Goal: Task Accomplishment & Management: Manage account settings

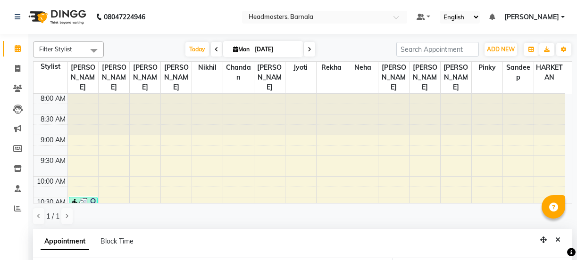
select select "67282"
select select "840"
select select "tentative"
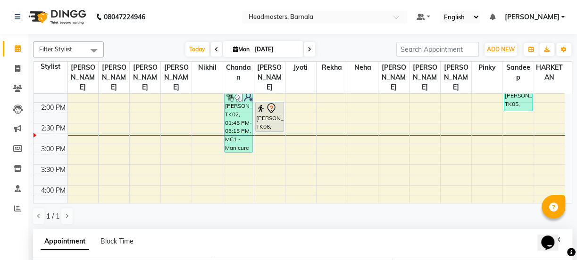
scroll to position [264, 0]
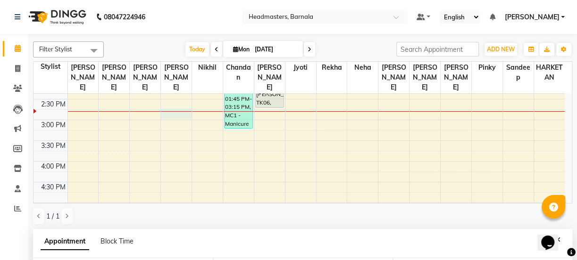
drag, startPoint x: 179, startPoint y: 104, endPoint x: 171, endPoint y: 119, distance: 16.9
click at [179, 104] on div "8:00 AM 8:30 AM 9:00 AM 9:30 AM 10:00 AM 10:30 AM 11:00 AM 11:30 AM 12:00 PM 12…" at bounding box center [298, 99] width 531 height 539
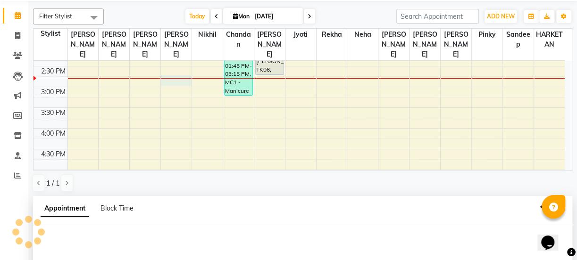
scroll to position [184, 0]
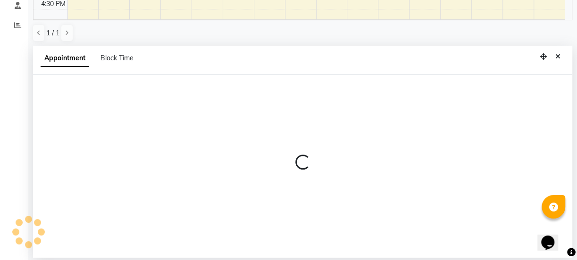
select select "67277"
select select "885"
select select "tentative"
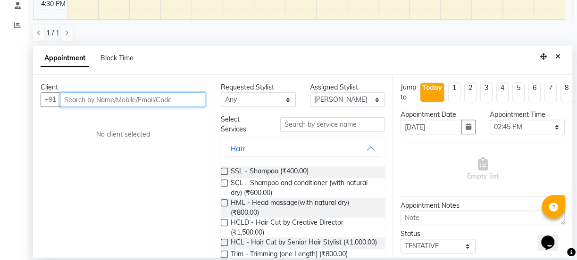
click at [80, 100] on input "text" at bounding box center [132, 99] width 145 height 15
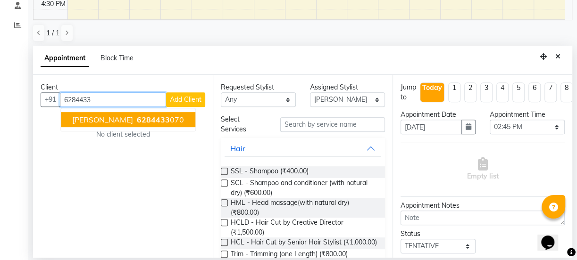
click at [137, 117] on span "6284433" at bounding box center [153, 119] width 33 height 9
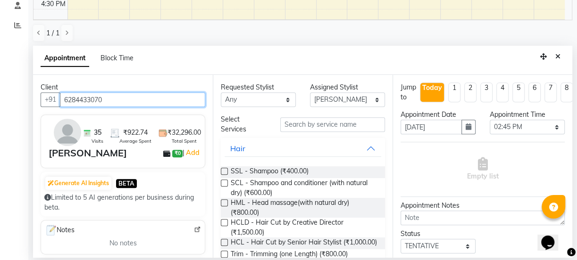
type input "6284433070"
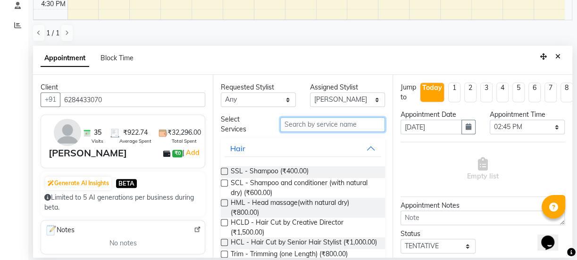
click at [300, 128] on input "text" at bounding box center [332, 124] width 105 height 15
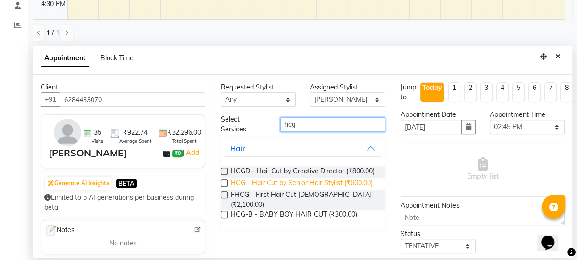
type input "hcg"
click at [363, 184] on span "HCG - Hair Cut by Senior Hair Stylist (₹600.00)" at bounding box center [302, 184] width 142 height 12
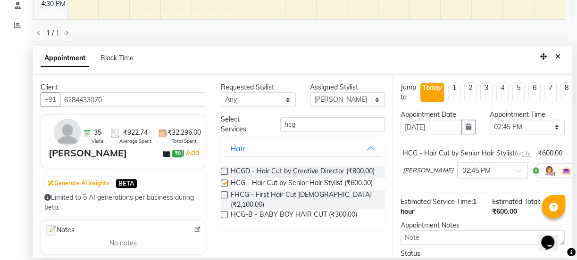
checkbox input "false"
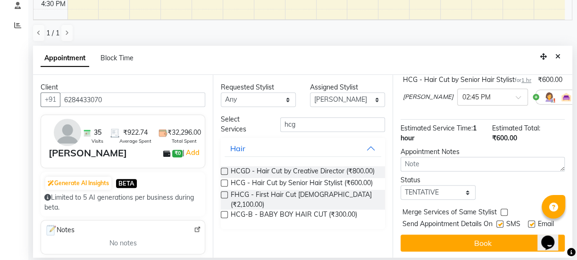
scroll to position [100, 0]
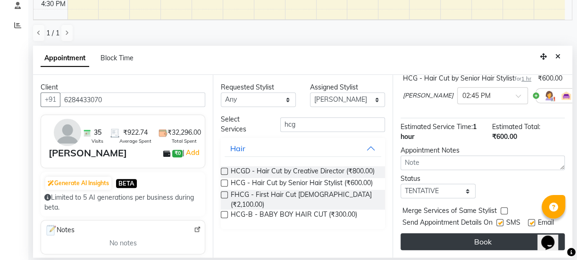
click at [506, 243] on button "Book" at bounding box center [483, 242] width 164 height 17
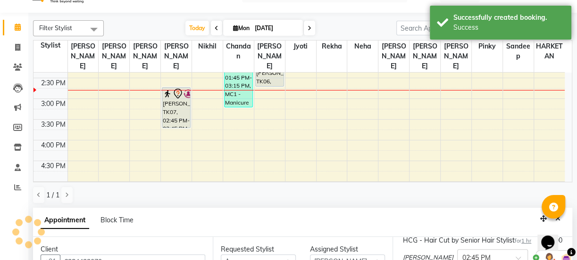
scroll to position [0, 0]
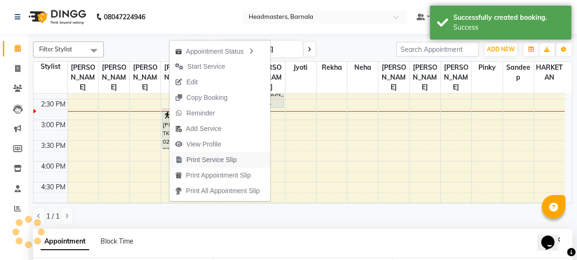
click at [211, 159] on span "Print Service Slip" at bounding box center [211, 160] width 50 height 10
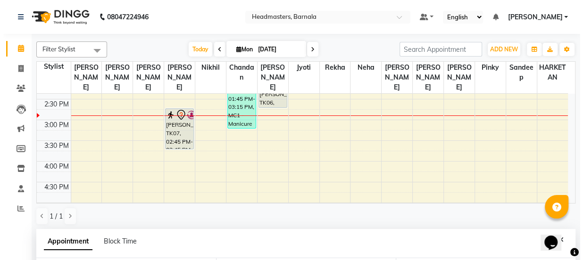
scroll to position [247, 0]
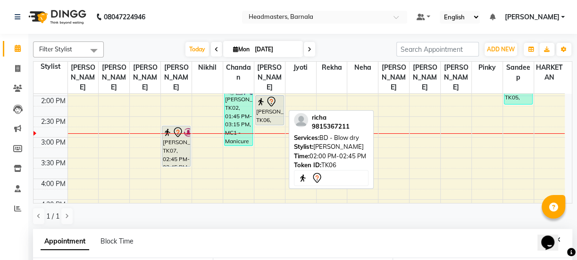
click at [277, 99] on div "[PERSON_NAME], TK06, 02:00 PM-02:45 PM, BD - Blow dry" at bounding box center [270, 110] width 28 height 29
select select "7"
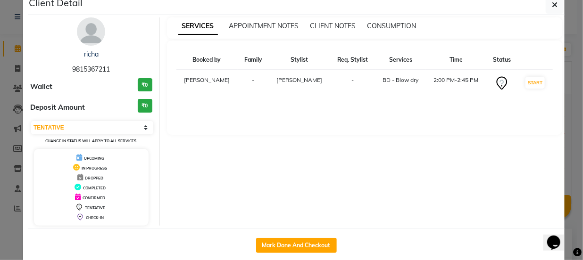
scroll to position [34, 0]
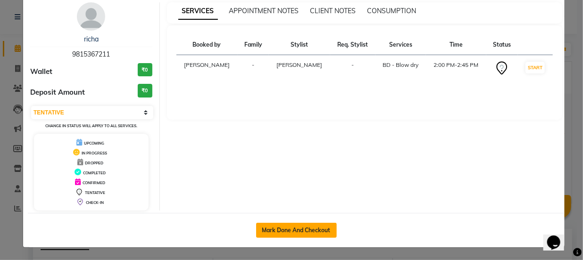
click at [309, 231] on button "Mark Done And Checkout" at bounding box center [296, 230] width 81 height 15
select select "service"
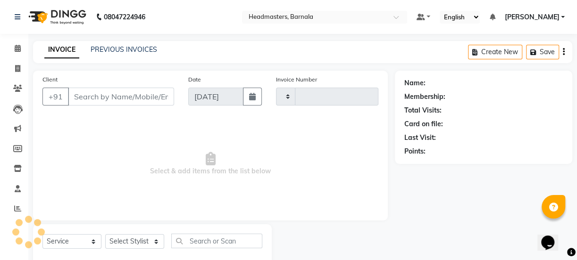
type input "4097"
select select "7526"
type input "9815367211"
select select "67282"
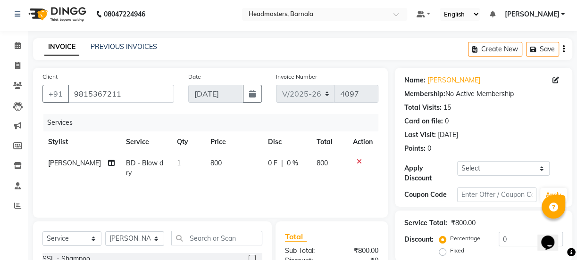
scroll to position [118, 0]
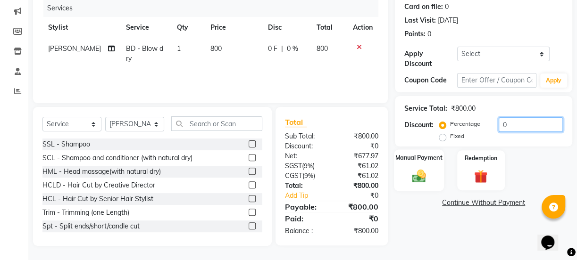
drag, startPoint x: 471, startPoint y: 143, endPoint x: 434, endPoint y: 152, distance: 38.3
click at [441, 151] on div "Name: [PERSON_NAME] Membership: No Active Membership Total Visits: 15 Card on f…" at bounding box center [487, 99] width 184 height 293
type input "50"
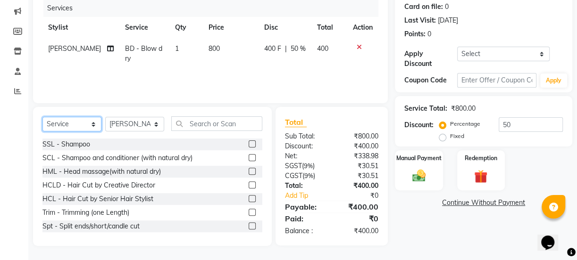
click at [68, 123] on select "Select Service Product Membership Package Voucher Prepaid Gift Card" at bounding box center [71, 124] width 59 height 15
select select "product"
click at [42, 117] on select "Select Service Product Membership Package Voucher Prepaid Gift Card" at bounding box center [71, 124] width 59 height 15
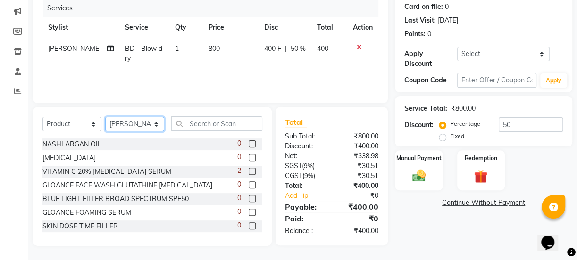
click at [157, 124] on select "Select Stylist [PERSON_NAME] [PERSON_NAME] [PERSON_NAME] [PERSON_NAME] Neha Nik…" at bounding box center [134, 124] width 59 height 15
click at [207, 129] on input "text" at bounding box center [216, 124] width 91 height 15
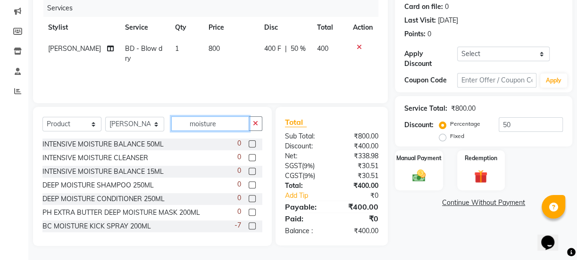
type input "moisture"
click at [249, 226] on label at bounding box center [252, 226] width 7 height 7
click at [249, 226] on input "checkbox" at bounding box center [252, 227] width 6 height 6
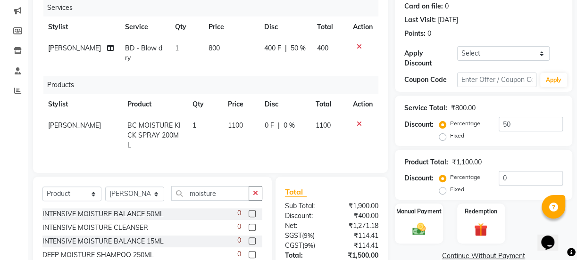
checkbox input "false"
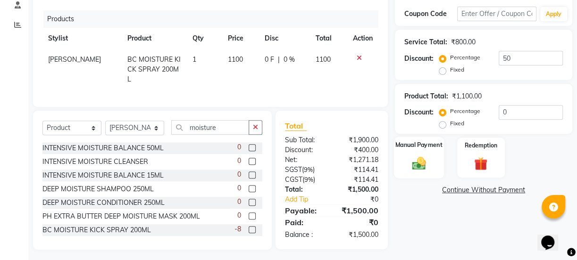
click at [415, 166] on img at bounding box center [419, 164] width 23 height 16
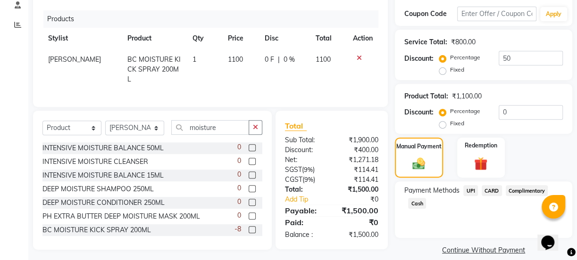
click at [472, 190] on span "UPI" at bounding box center [470, 190] width 15 height 11
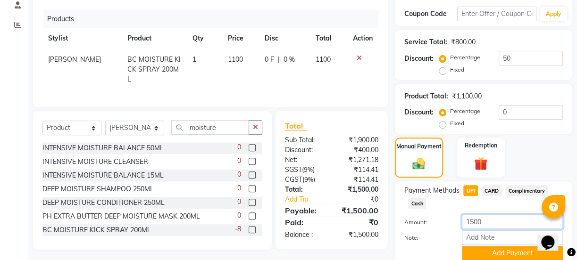
click at [473, 224] on input "1500" at bounding box center [512, 222] width 101 height 15
type input "100"
click at [494, 257] on button "Add Payment" at bounding box center [512, 253] width 101 height 15
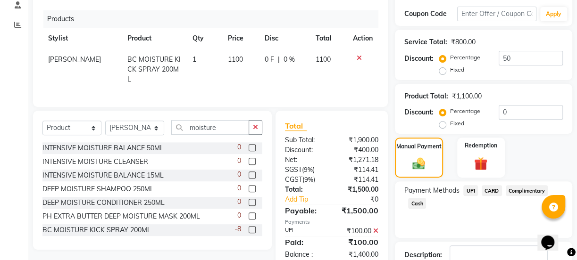
click at [419, 203] on span "Cash" at bounding box center [417, 203] width 18 height 11
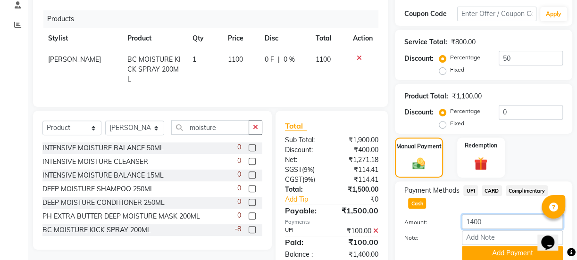
drag, startPoint x: 472, startPoint y: 224, endPoint x: 453, endPoint y: 226, distance: 19.0
click at [453, 226] on div "Amount: 1400" at bounding box center [483, 223] width 173 height 16
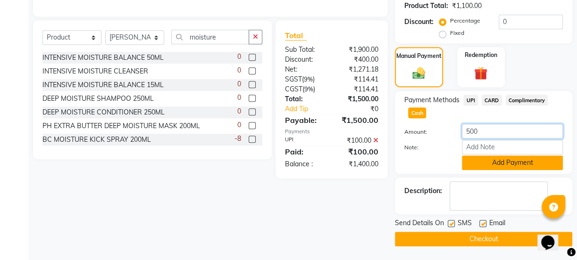
type input "500"
click at [484, 159] on button "Add Payment" at bounding box center [512, 163] width 101 height 15
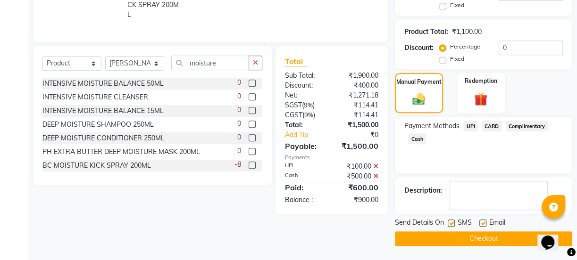
scroll to position [248, 0]
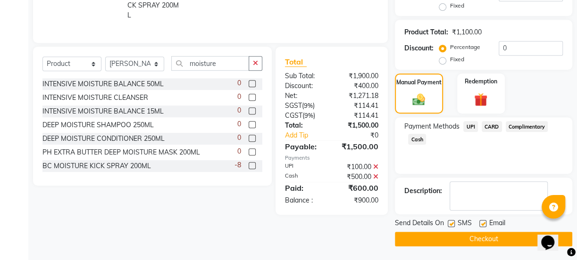
click at [468, 127] on span "UPI" at bounding box center [470, 126] width 15 height 11
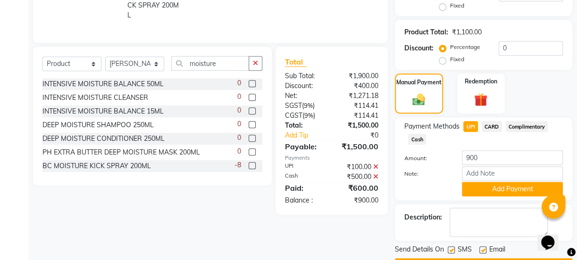
scroll to position [275, 0]
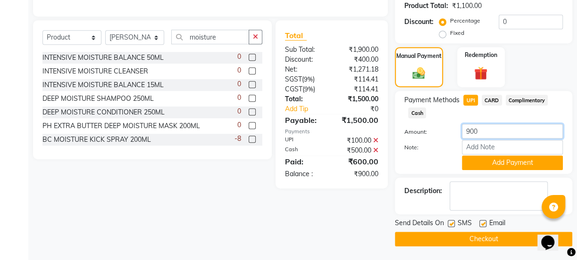
click at [469, 134] on input "900" at bounding box center [512, 131] width 101 height 15
type input "1000"
click at [495, 164] on button "Add Payment" at bounding box center [512, 163] width 101 height 15
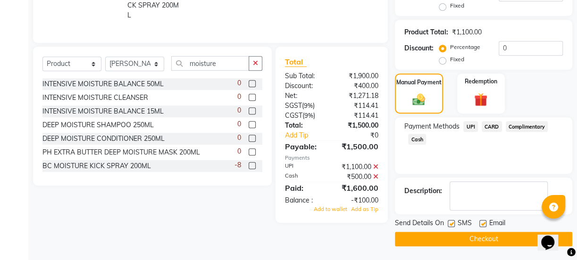
click at [419, 140] on span "Cash" at bounding box center [417, 139] width 18 height 11
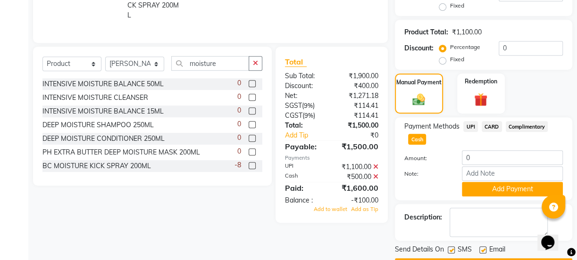
scroll to position [275, 0]
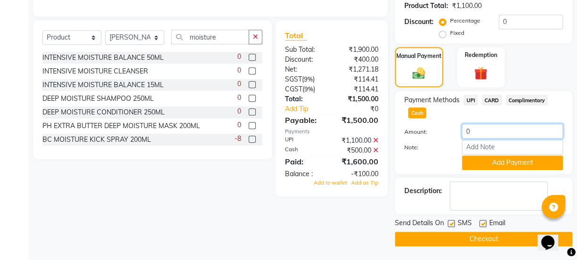
drag, startPoint x: 473, startPoint y: 134, endPoint x: 448, endPoint y: 136, distance: 25.0
click at [461, 132] on div "0" at bounding box center [512, 131] width 115 height 15
type input "500"
click at [503, 158] on button "Add Payment" at bounding box center [512, 163] width 101 height 15
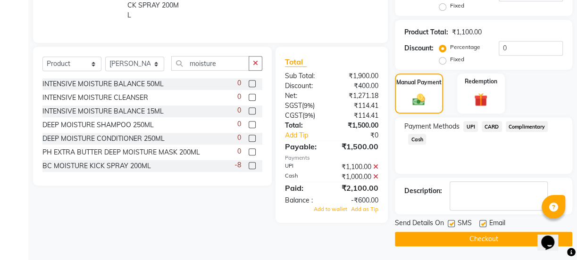
click at [373, 164] on div "₹1,100.00" at bounding box center [359, 167] width 54 height 10
click at [378, 163] on div "₹1,100.00" at bounding box center [359, 167] width 54 height 10
click at [377, 164] on icon at bounding box center [375, 167] width 5 height 7
click at [376, 165] on icon at bounding box center [375, 167] width 5 height 7
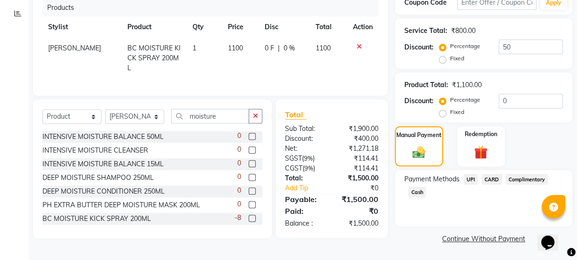
scroll to position [195, 0]
click at [467, 177] on span "UPI" at bounding box center [470, 179] width 15 height 11
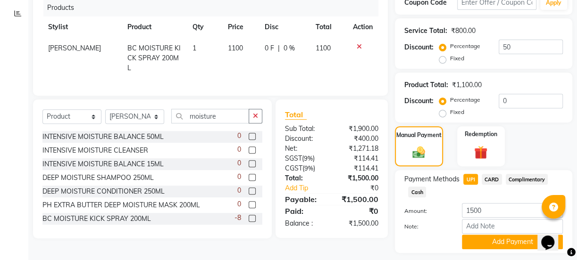
scroll to position [222, 0]
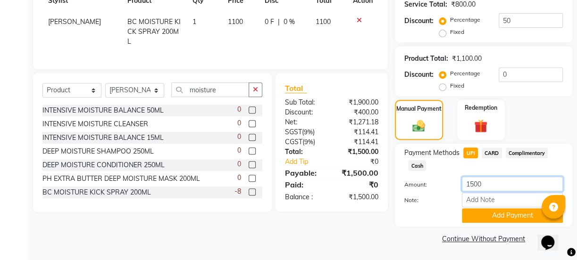
click at [474, 189] on input "1500" at bounding box center [512, 184] width 101 height 15
type input "1000"
click at [516, 219] on button "Add Payment" at bounding box center [512, 216] width 101 height 15
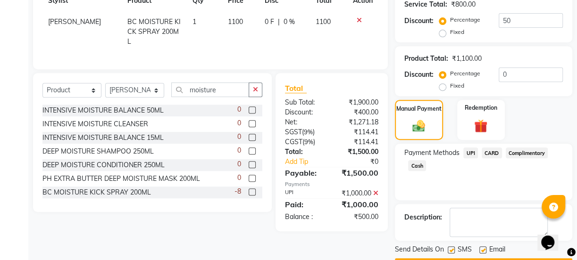
click at [411, 166] on span "Cash" at bounding box center [417, 165] width 18 height 11
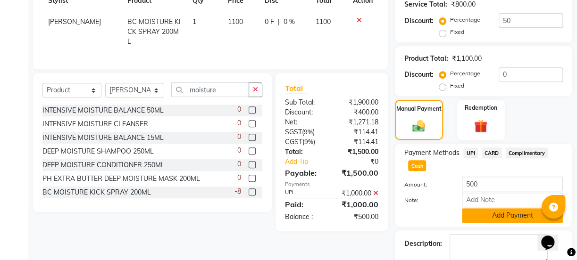
click at [506, 218] on button "Add Payment" at bounding box center [512, 216] width 101 height 15
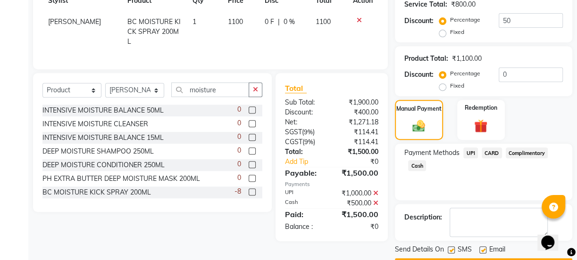
scroll to position [248, 0]
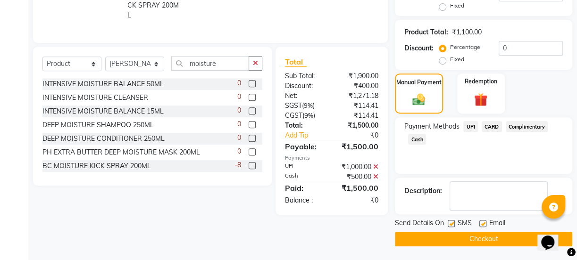
click at [500, 231] on div "Send Details On SMS Email Checkout" at bounding box center [483, 232] width 177 height 28
click at [499, 235] on button "Checkout" at bounding box center [483, 239] width 177 height 15
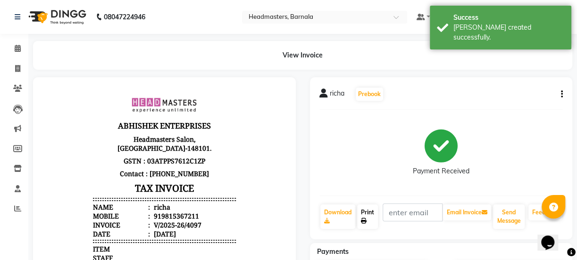
click at [368, 218] on link "Print" at bounding box center [367, 217] width 21 height 25
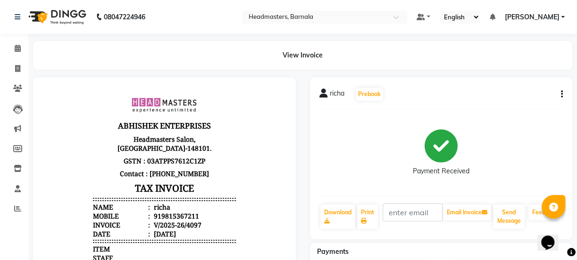
select select "service"
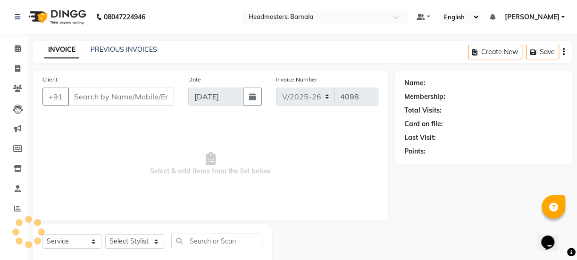
scroll to position [24, 0]
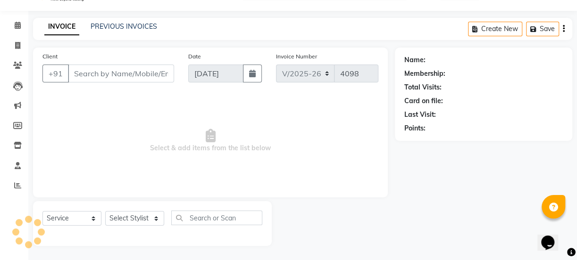
type input "9815367211"
select select "67282"
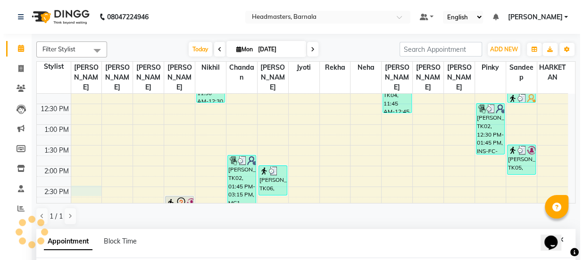
scroll to position [184, 0]
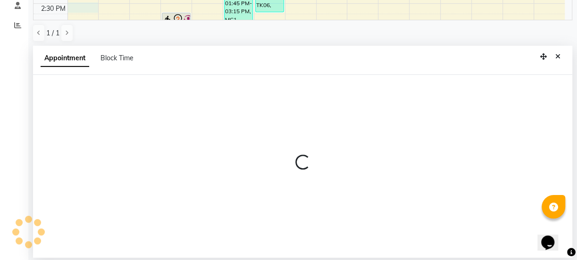
select select "tentative"
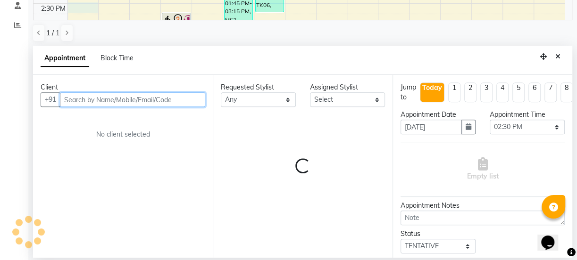
click at [152, 99] on input "text" at bounding box center [132, 99] width 145 height 15
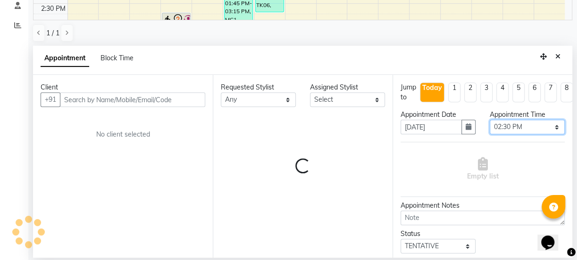
click at [510, 123] on select "Select 09:00 AM 09:15 AM 09:30 AM 09:45 AM 10:00 AM 10:15 AM 10:30 AM 10:45 AM …" at bounding box center [527, 127] width 75 height 15
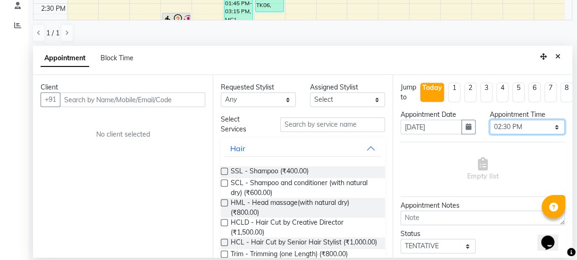
select select "855"
click at [490, 120] on select "Select 09:00 AM 09:15 AM 09:30 AM 09:45 AM 10:00 AM 10:15 AM 10:30 AM 10:45 AM …" at bounding box center [527, 127] width 75 height 15
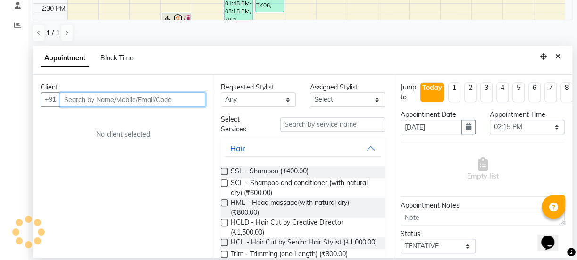
click at [115, 103] on input "text" at bounding box center [132, 99] width 145 height 15
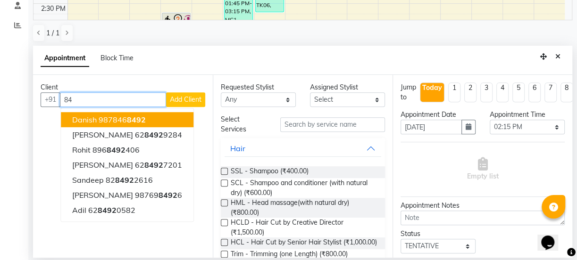
type input "8"
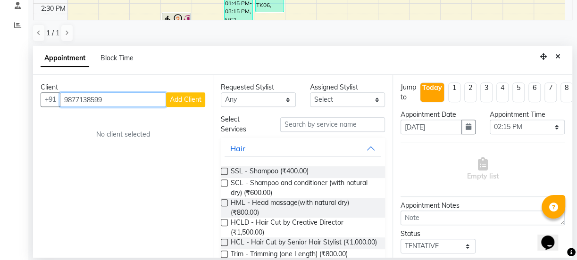
type input "9877138599"
click at [180, 103] on span "Add Client" at bounding box center [186, 99] width 32 height 8
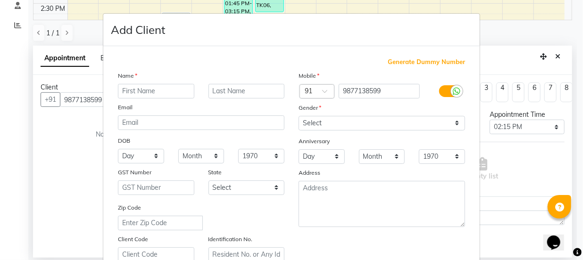
click at [170, 91] on input "text" at bounding box center [156, 91] width 76 height 15
click at [160, 85] on input "text" at bounding box center [156, 91] width 76 height 15
type input "[PERSON_NAME]"
click at [214, 90] on input "text" at bounding box center [247, 91] width 76 height 15
type input "kaur"
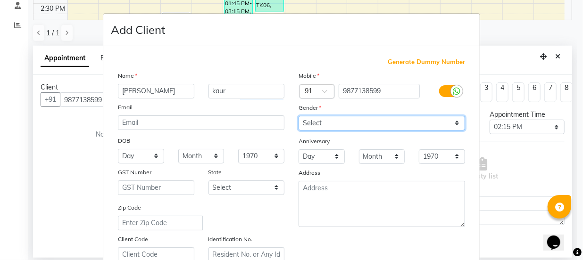
click at [303, 118] on select "Select [DEMOGRAPHIC_DATA] [DEMOGRAPHIC_DATA] Other Prefer Not To Say" at bounding box center [382, 123] width 167 height 15
select select "[DEMOGRAPHIC_DATA]"
click at [299, 116] on select "Select [DEMOGRAPHIC_DATA] [DEMOGRAPHIC_DATA] Other Prefer Not To Say" at bounding box center [382, 123] width 167 height 15
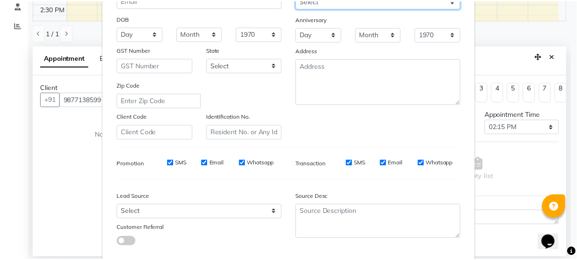
scroll to position [178, 0]
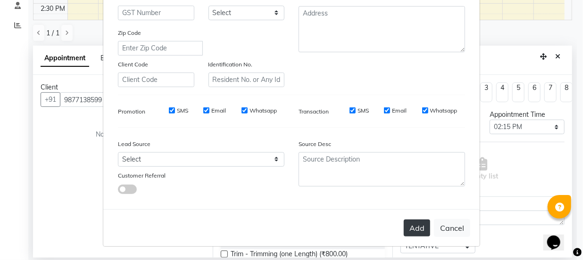
click at [411, 231] on button "Add" at bounding box center [417, 228] width 26 height 17
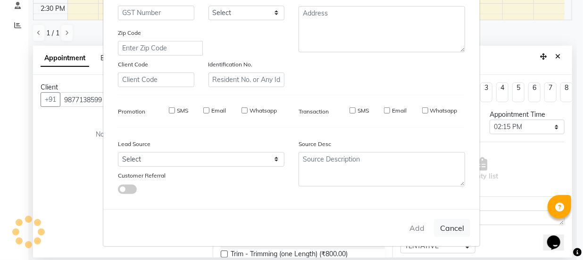
select select
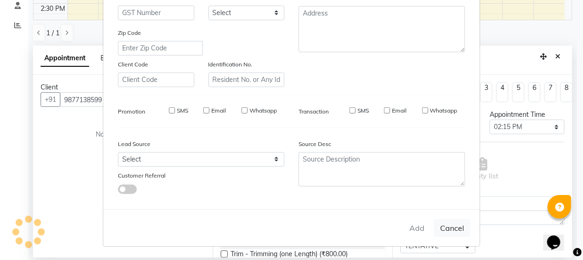
select select
checkbox input "false"
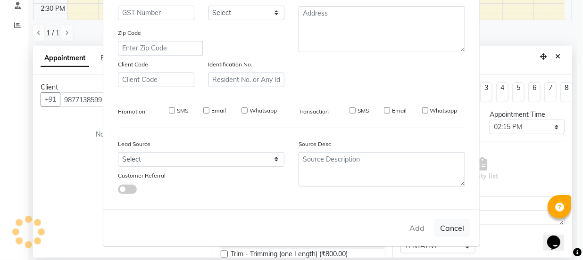
checkbox input "false"
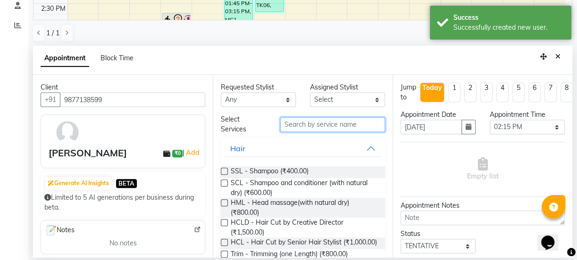
click at [314, 120] on input "text" at bounding box center [332, 124] width 105 height 15
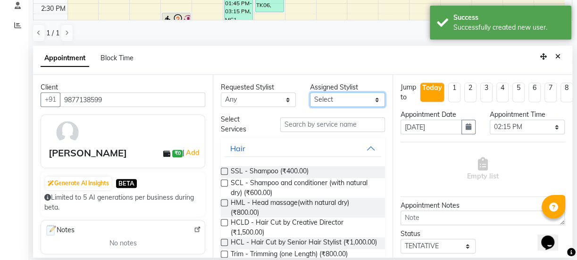
click at [321, 95] on select "Select" at bounding box center [347, 99] width 75 height 15
click at [324, 99] on select "Select" at bounding box center [347, 99] width 75 height 15
click at [372, 100] on select "Select" at bounding box center [347, 99] width 75 height 15
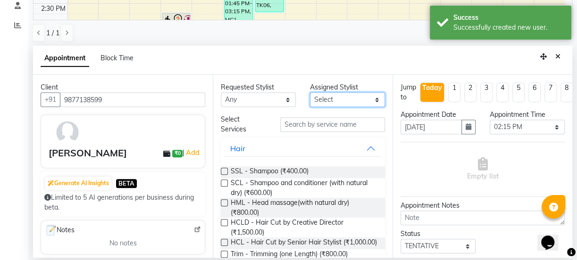
click at [372, 100] on select "Select" at bounding box center [347, 99] width 75 height 15
click at [363, 100] on select "Select" at bounding box center [347, 99] width 75 height 15
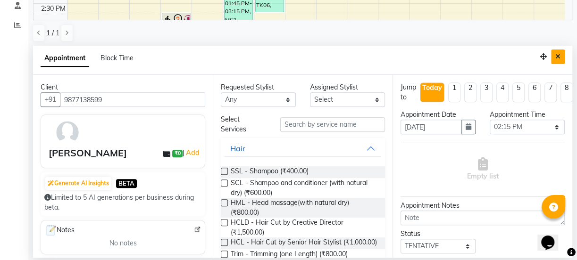
click at [552, 58] on button "Close" at bounding box center [558, 57] width 14 height 15
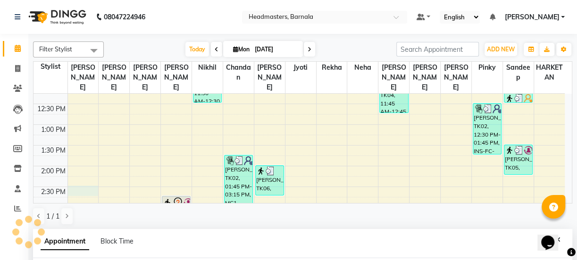
scroll to position [184, 0]
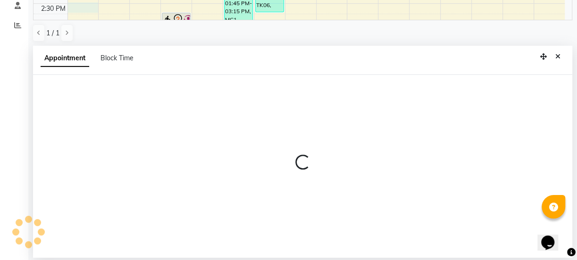
select select "67274"
select select "870"
select select "tentative"
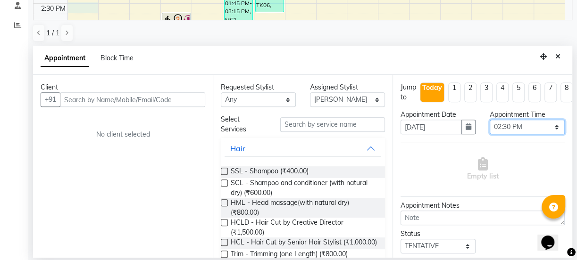
click at [506, 130] on select "Select 09:00 AM 09:15 AM 09:30 AM 09:45 AM 10:00 AM 10:15 AM 10:30 AM 10:45 AM …" at bounding box center [527, 127] width 75 height 15
select select "855"
click at [490, 120] on select "Select 09:00 AM 09:15 AM 09:30 AM 09:45 AM 10:00 AM 10:15 AM 10:30 AM 10:45 AM …" at bounding box center [527, 127] width 75 height 15
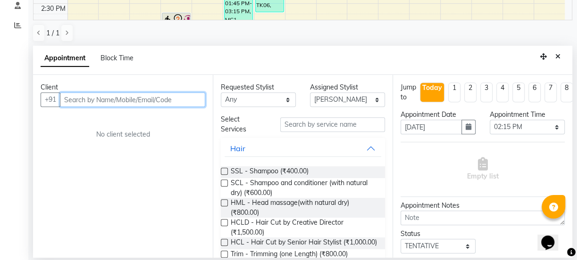
click at [176, 101] on input "text" at bounding box center [132, 99] width 145 height 15
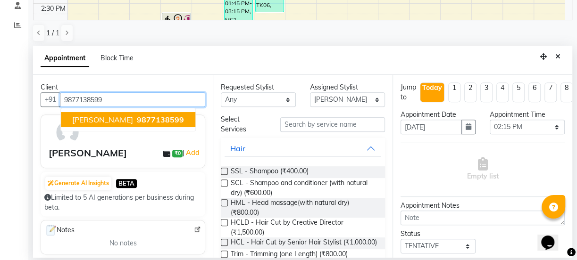
click at [170, 119] on span "9877138599" at bounding box center [160, 119] width 47 height 9
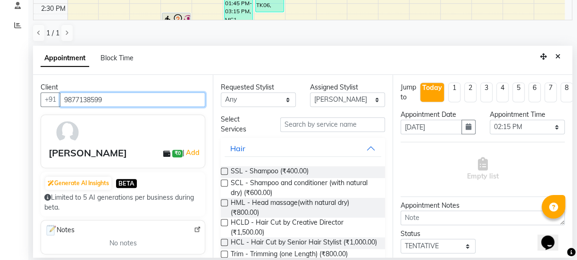
type input "9877138599"
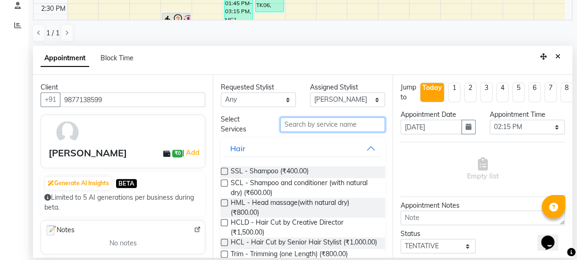
click at [328, 131] on input "text" at bounding box center [332, 124] width 105 height 15
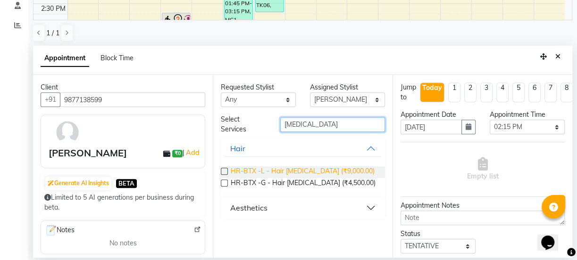
type input "[MEDICAL_DATA]"
click at [293, 170] on span "HR-BTX -L - Hair [MEDICAL_DATA] (₹9,000.00)" at bounding box center [303, 173] width 144 height 12
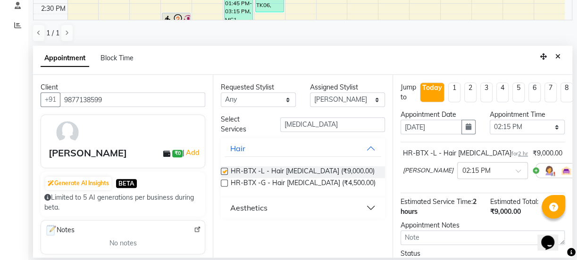
checkbox input "false"
click at [331, 96] on select "Select [PERSON_NAME] [PERSON_NAME] Jyoti [PERSON_NAME] [PERSON_NAME] Neha Nikhi…" at bounding box center [347, 99] width 75 height 15
click at [340, 96] on select "Select [PERSON_NAME] [PERSON_NAME] Jyoti [PERSON_NAME] [PERSON_NAME] Neha Nikhi…" at bounding box center [347, 99] width 75 height 15
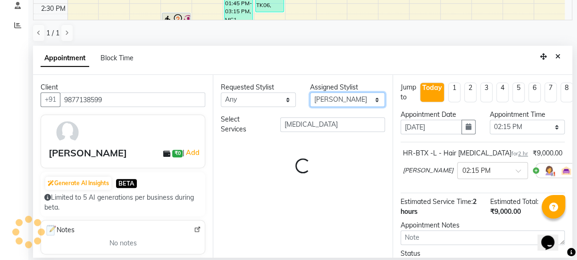
select select "67285"
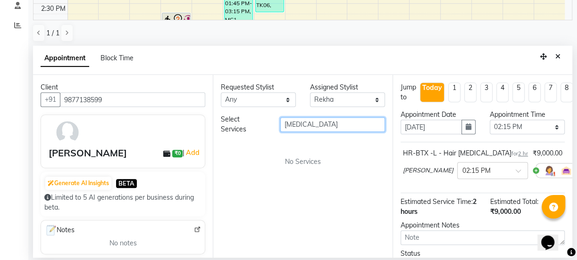
drag, startPoint x: 325, startPoint y: 122, endPoint x: 258, endPoint y: 143, distance: 70.3
click at [269, 140] on div "Select Services [MEDICAL_DATA] No Services" at bounding box center [303, 141] width 164 height 52
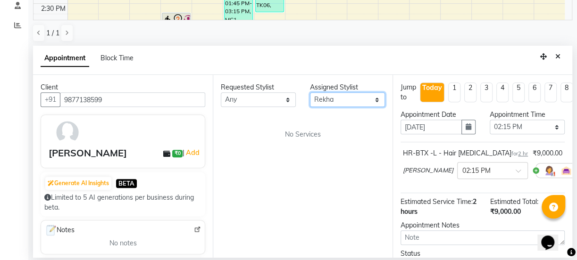
click at [351, 96] on select "Select [PERSON_NAME] [PERSON_NAME] Jyoti [PERSON_NAME] [PERSON_NAME] Neha Nikhi…" at bounding box center [347, 99] width 75 height 15
click at [350, 102] on select "Select [PERSON_NAME] [PERSON_NAME] Jyoti [PERSON_NAME] [PERSON_NAME] Neha Nikhi…" at bounding box center [347, 99] width 75 height 15
click at [340, 100] on select "Select [PERSON_NAME] [PERSON_NAME] Jyoti [PERSON_NAME] [PERSON_NAME] Neha Nikhi…" at bounding box center [347, 99] width 75 height 15
drag, startPoint x: 340, startPoint y: 100, endPoint x: 319, endPoint y: 103, distance: 21.0
click at [323, 102] on select "Select [PERSON_NAME] [PERSON_NAME] Jyoti [PERSON_NAME] [PERSON_NAME] Neha Nikhi…" at bounding box center [347, 99] width 75 height 15
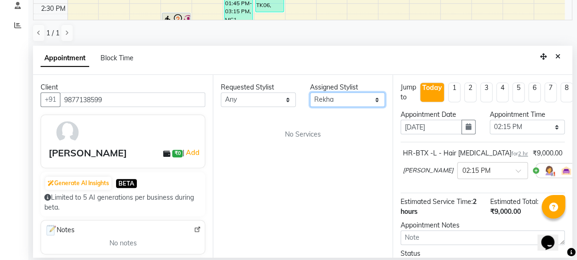
click at [334, 99] on select "Select [PERSON_NAME] [PERSON_NAME] Jyoti [PERSON_NAME] [PERSON_NAME] Neha Nikhi…" at bounding box center [347, 99] width 75 height 15
click at [310, 92] on select "Select [PERSON_NAME] [PERSON_NAME] Jyoti [PERSON_NAME] [PERSON_NAME] Neha Nikhi…" at bounding box center [347, 99] width 75 height 15
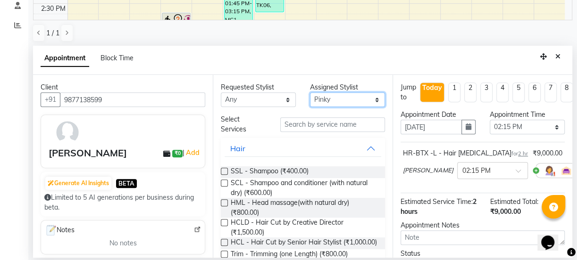
click at [327, 101] on select "Select [PERSON_NAME] [PERSON_NAME] Jyoti [PERSON_NAME] [PERSON_NAME] Neha Nikhi…" at bounding box center [347, 99] width 75 height 15
select select "67285"
click at [310, 92] on select "Select [PERSON_NAME] [PERSON_NAME] Jyoti [PERSON_NAME] [PERSON_NAME] Neha Nikhi…" at bounding box center [347, 99] width 75 height 15
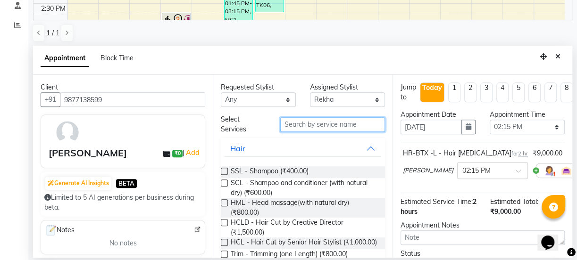
click at [315, 117] on input "text" at bounding box center [332, 124] width 105 height 15
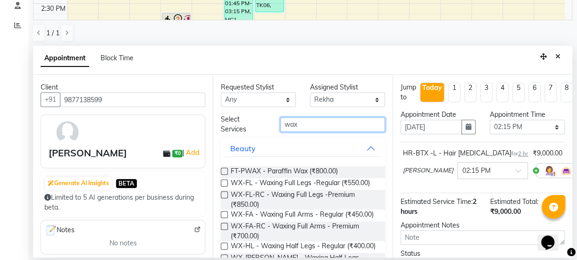
type input "wax"
click at [226, 230] on label at bounding box center [224, 226] width 7 height 7
click at [226, 231] on input "checkbox" at bounding box center [224, 228] width 6 height 6
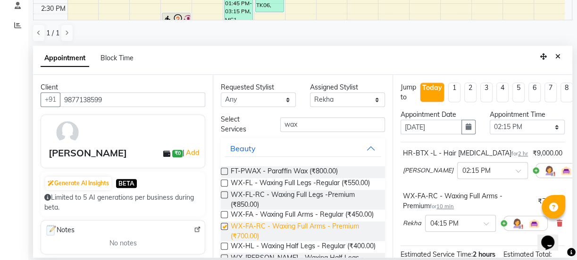
checkbox input "false"
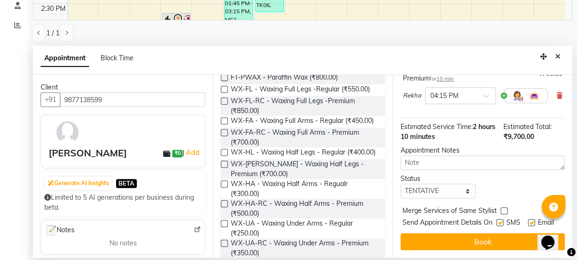
scroll to position [85, 0]
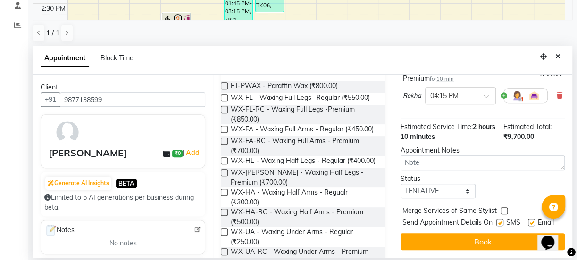
click at [224, 109] on label at bounding box center [224, 109] width 7 height 7
click at [224, 109] on input "checkbox" at bounding box center [224, 111] width 6 height 6
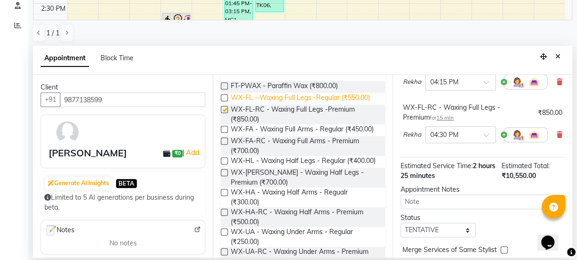
checkbox input "false"
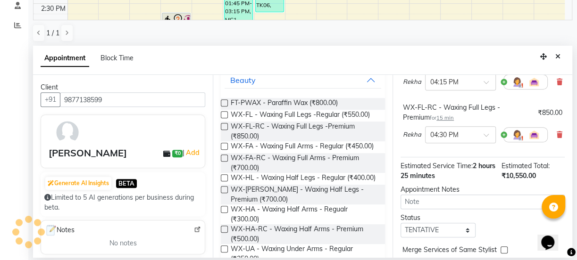
scroll to position [0, 0]
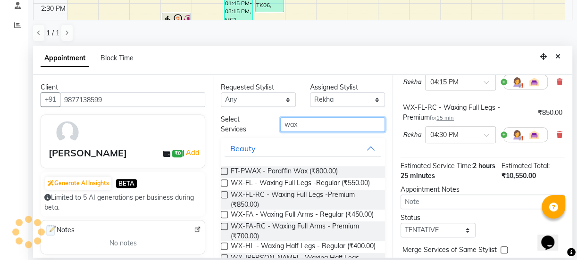
drag, startPoint x: 302, startPoint y: 124, endPoint x: 113, endPoint y: 129, distance: 189.3
click at [210, 127] on div "Client [PHONE_NUMBER] [PERSON_NAME] ₹0 | Add Generate AI Insights BETA Limited …" at bounding box center [302, 166] width 539 height 183
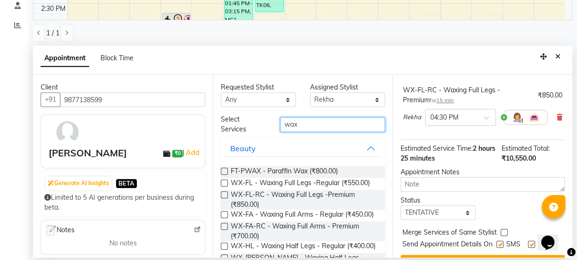
scroll to position [187, 0]
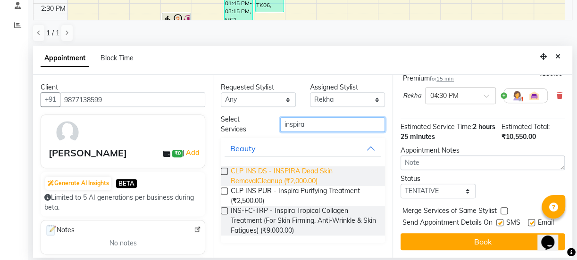
type input "inspira"
click at [299, 173] on span "CLP INS DS - INSPIRA Dead Skin RemovalCleanup (₹2,000.00)" at bounding box center [304, 177] width 147 height 20
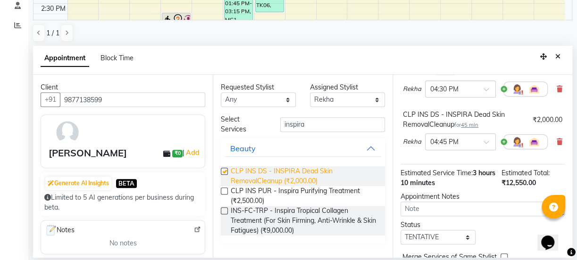
checkbox input "false"
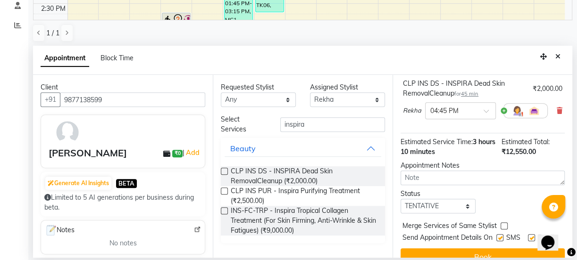
scroll to position [247, 0]
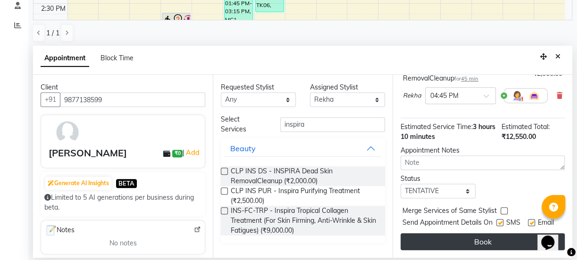
click at [484, 234] on button "Book" at bounding box center [483, 242] width 164 height 17
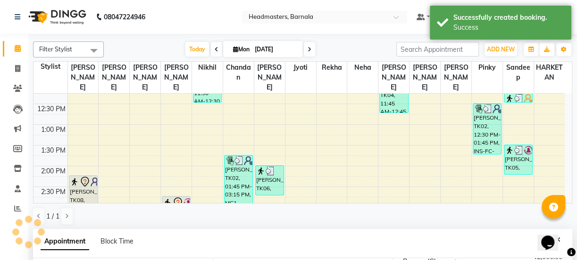
scroll to position [257, 0]
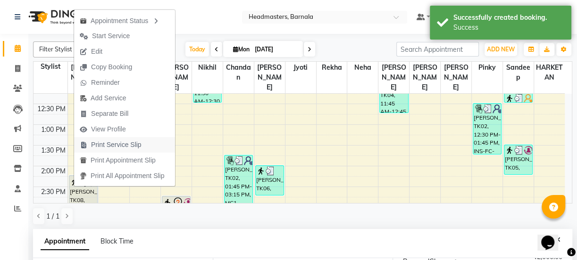
click at [119, 147] on span "Print Service Slip" at bounding box center [116, 145] width 50 height 10
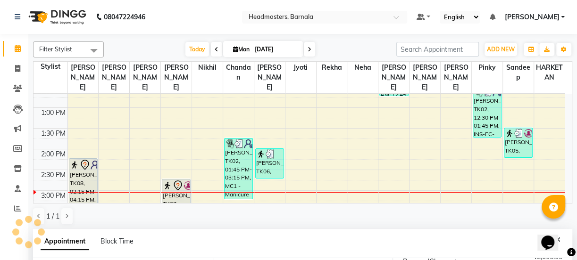
scroll to position [234, 0]
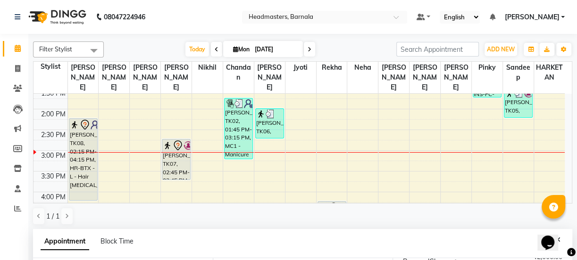
drag, startPoint x: 336, startPoint y: 196, endPoint x: 334, endPoint y: 146, distance: 49.6
click at [334, 146] on div "8:00 AM 8:30 AM 9:00 AM 9:30 AM 10:00 AM 10:30 AM 11:00 AM 11:30 AM 12:00 PM 12…" at bounding box center [298, 129] width 531 height 539
drag, startPoint x: 328, startPoint y: 195, endPoint x: 337, endPoint y: 179, distance: 18.0
click at [334, 154] on div "8:00 AM 8:30 AM 9:00 AM 9:30 AM 10:00 AM 10:30 AM 11:00 AM 11:30 AM 12:00 PM 12…" at bounding box center [298, 129] width 531 height 539
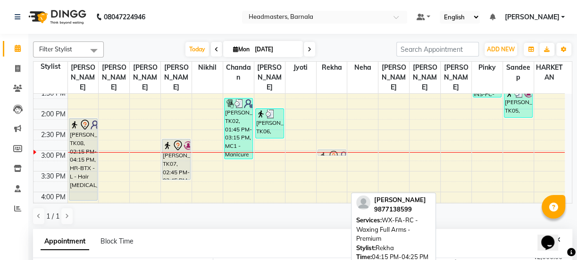
drag, startPoint x: 341, startPoint y: 194, endPoint x: 341, endPoint y: 145, distance: 48.6
click at [341, 145] on div "[PERSON_NAME], TK08, 04:15 PM-04:25 PM, WX-FA-RC - Waxing Full Arms - Premium […" at bounding box center [332, 129] width 31 height 539
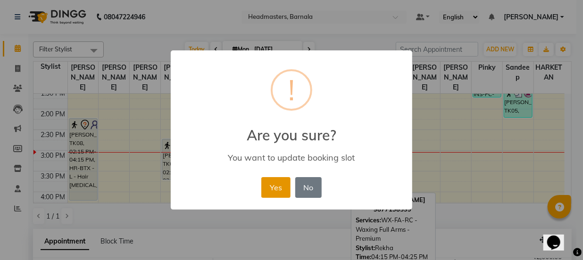
click at [280, 185] on button "Yes" at bounding box center [275, 187] width 29 height 21
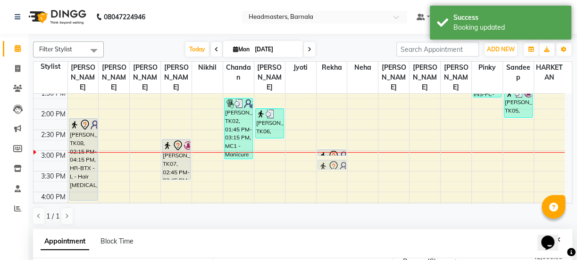
drag, startPoint x: 337, startPoint y: 201, endPoint x: 342, endPoint y: 152, distance: 48.8
click at [342, 152] on div "[PERSON_NAME], TK08, 03:00 PM-03:10 PM, WX-FA-RC - Waxing Full Arms - Premium […" at bounding box center [332, 129] width 31 height 539
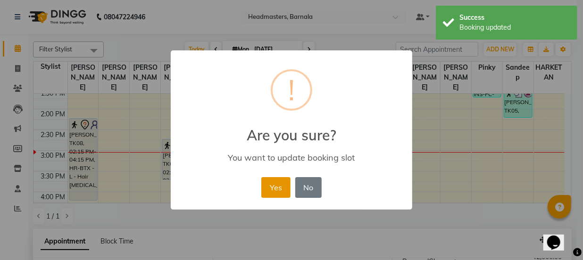
click at [276, 184] on button "Yes" at bounding box center [275, 187] width 29 height 21
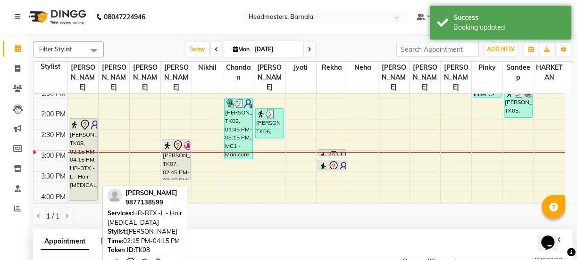
click at [87, 124] on div "[PERSON_NAME], TK08, 02:15 PM-04:15 PM, HR-BTX -L - Hair [MEDICAL_DATA]" at bounding box center [83, 160] width 28 height 82
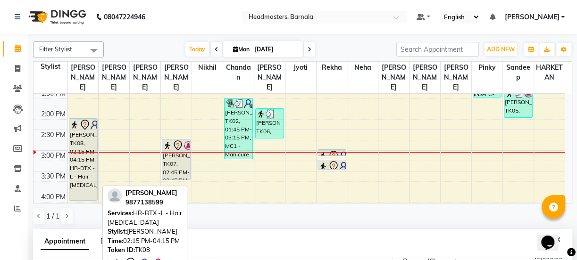
click at [80, 127] on div "[PERSON_NAME], TK08, 02:15 PM-04:15 PM, HR-BTX -L - Hair [MEDICAL_DATA]" at bounding box center [83, 160] width 28 height 82
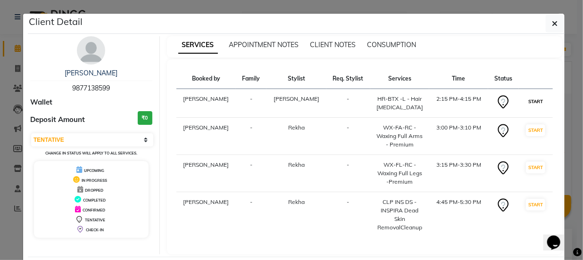
click at [531, 99] on button "START" at bounding box center [535, 102] width 19 height 12
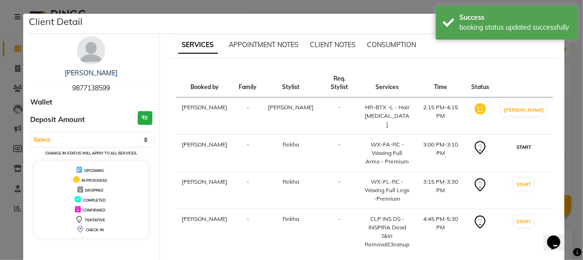
click at [524, 142] on button "START" at bounding box center [523, 148] width 19 height 12
click at [519, 179] on button "START" at bounding box center [523, 185] width 19 height 12
click at [520, 216] on button "START" at bounding box center [523, 222] width 19 height 12
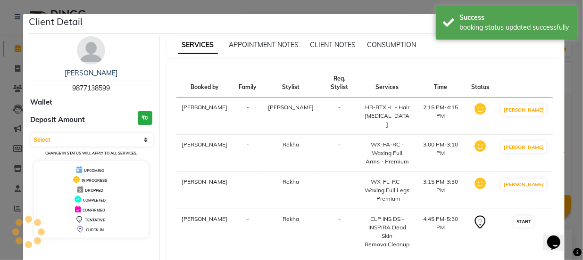
select select "1"
click at [564, 117] on div "SERVICES APPOINTMENT NOTES CLIENT NOTES CONSUMPTION Booked by Family Stylist Re…" at bounding box center [365, 153] width 410 height 235
click at [569, 74] on ngb-modal-window "Client Detail [PERSON_NAME] 9877138599 Wallet Deposit Amount ₹0 Select IN SERVI…" at bounding box center [291, 130] width 583 height 260
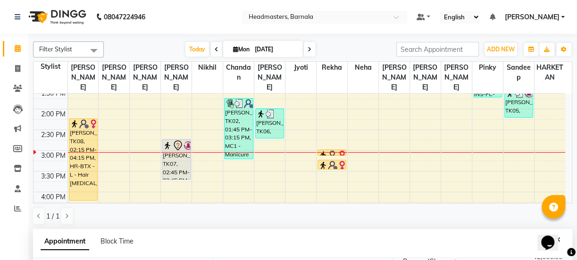
click at [175, 142] on div "[PERSON_NAME], TK07, 02:45 PM-03:45 PM, HCG - Hair Cut by Senior Hair Stylist" at bounding box center [176, 129] width 31 height 539
select select "67277"
select select "tentative"
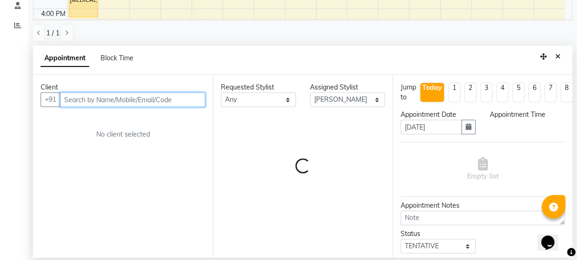
select select "900"
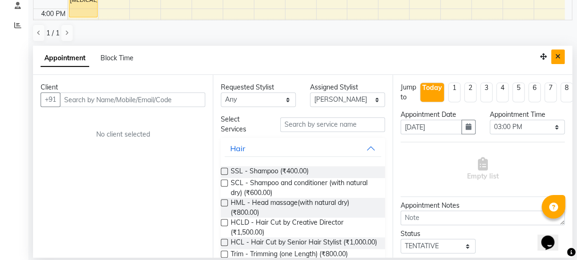
click at [559, 57] on icon "Close" at bounding box center [557, 56] width 5 height 7
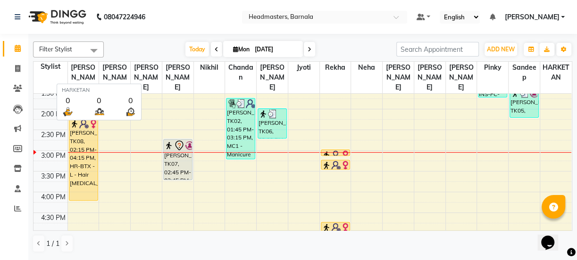
scroll to position [0, 0]
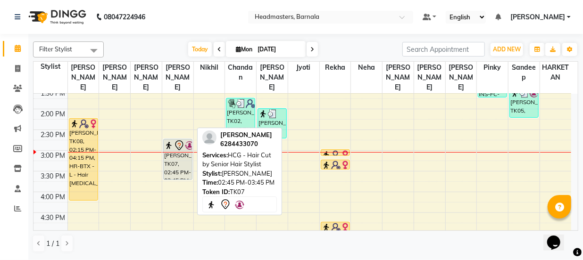
click at [174, 140] on icon at bounding box center [179, 145] width 11 height 11
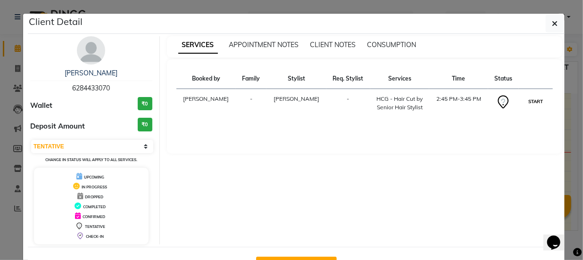
click at [533, 101] on button "START" at bounding box center [535, 102] width 19 height 12
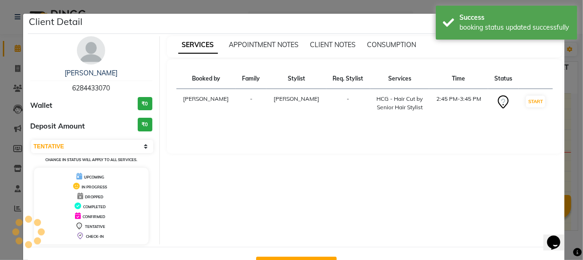
select select "1"
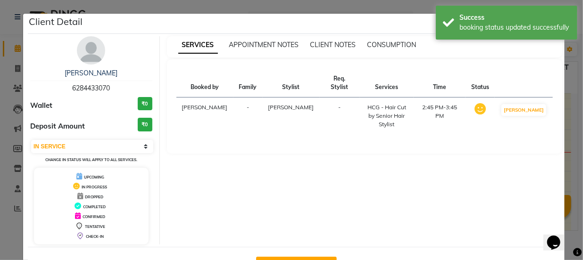
click at [565, 102] on div "SERVICES APPOINTMENT NOTES CLIENT NOTES CONSUMPTION Booked by Family Stylist Re…" at bounding box center [365, 140] width 410 height 209
click at [566, 95] on div "SERVICES APPOINTMENT NOTES CLIENT NOTES CONSUMPTION Booked by Family Stylist Re…" at bounding box center [365, 140] width 410 height 209
click at [565, 90] on div "SERVICES APPOINTMENT NOTES CLIENT NOTES CONSUMPTION Booked by Family Stylist Re…" at bounding box center [365, 140] width 410 height 209
click at [564, 90] on div "SERVICES APPOINTMENT NOTES CLIENT NOTES CONSUMPTION Booked by Family Stylist Re…" at bounding box center [365, 140] width 410 height 209
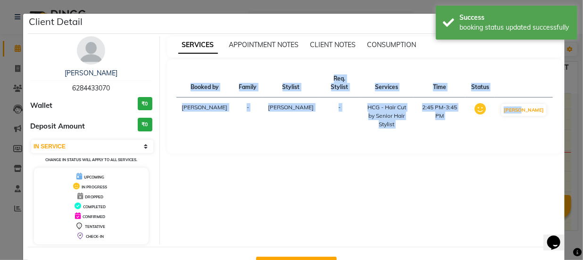
click at [561, 92] on div "SERVICES APPOINTMENT NOTES CLIENT NOTES CONSUMPTION Booked by Family Stylist Re…" at bounding box center [365, 140] width 410 height 209
click at [569, 118] on ngb-modal-window "Client Detail [PERSON_NAME] 6284433070 Wallet ₹0 Deposit Amount ₹0 Select IN SE…" at bounding box center [291, 130] width 583 height 260
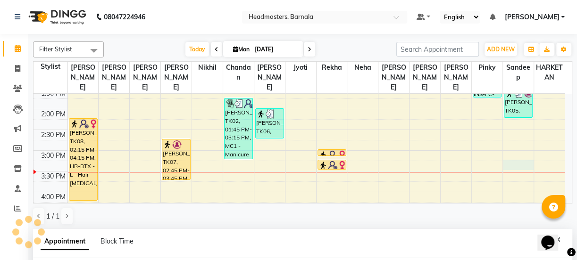
scroll to position [184, 0]
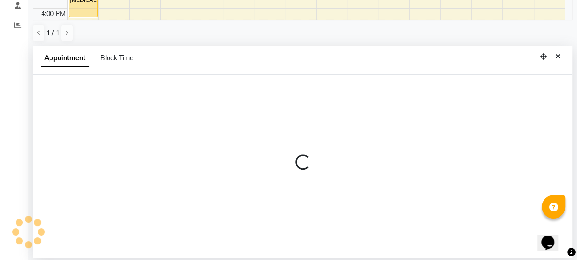
click at [72, 93] on div at bounding box center [302, 166] width 539 height 183
select select "71857"
select select "915"
select select "tentative"
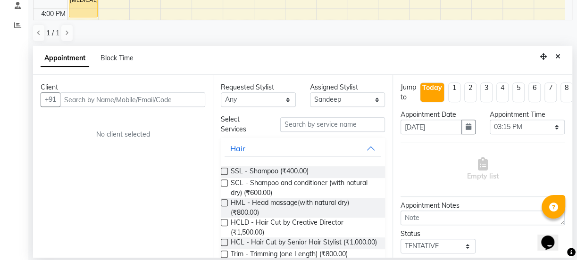
click at [75, 99] on input "text" at bounding box center [132, 99] width 145 height 15
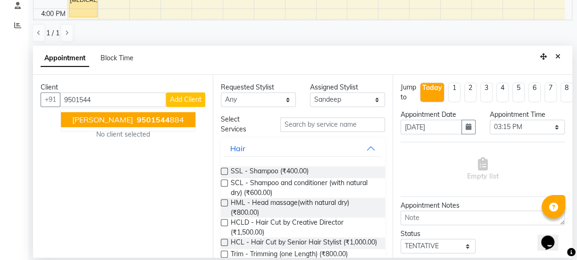
click at [116, 116] on span "[PERSON_NAME]" at bounding box center [102, 119] width 61 height 9
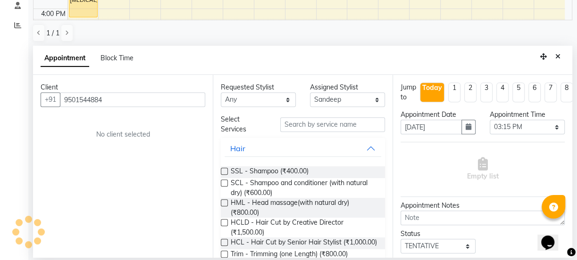
type input "9501544884"
click at [312, 118] on input "text" at bounding box center [332, 124] width 105 height 15
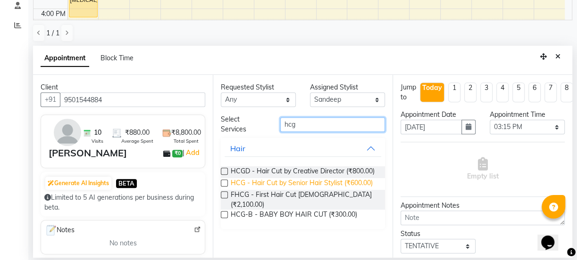
type input "hcg"
click at [285, 180] on span "HCG - Hair Cut by Senior Hair Stylist (₹600.00)" at bounding box center [302, 184] width 142 height 12
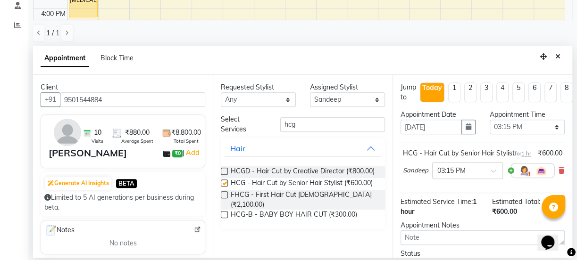
checkbox input "false"
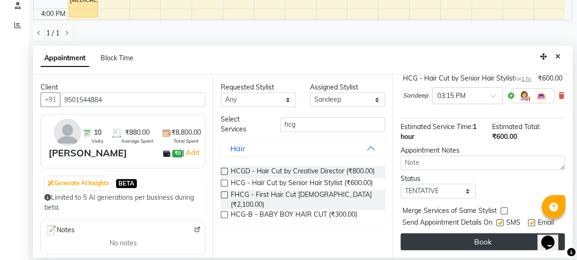
click at [502, 240] on button "Book" at bounding box center [483, 242] width 164 height 17
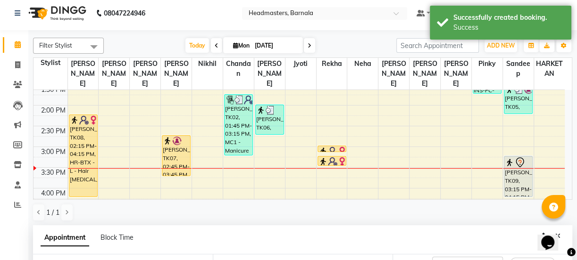
scroll to position [0, 0]
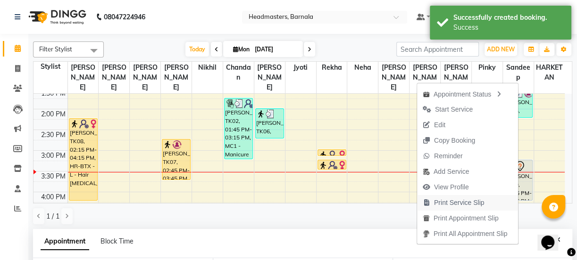
click at [449, 204] on span "Print Service Slip" at bounding box center [459, 203] width 50 height 10
